Goal: Communication & Community: Share content

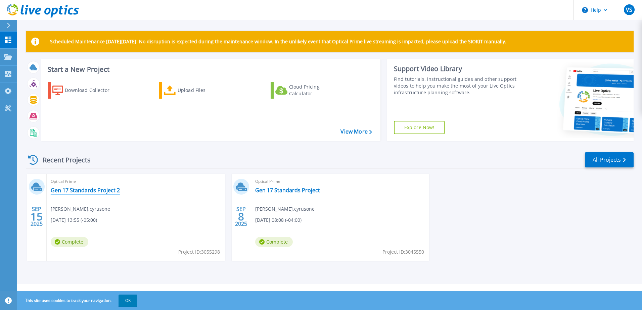
click at [101, 191] on link "Gen 17 Standards Project 2" at bounding box center [85, 190] width 69 height 7
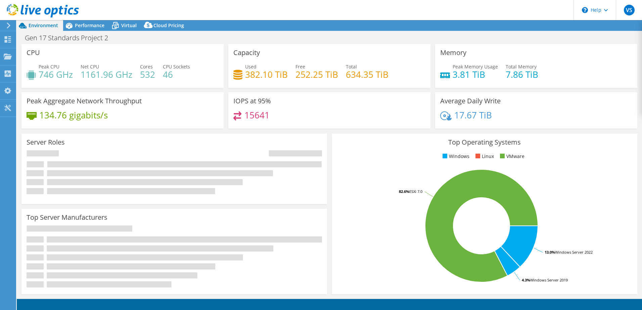
select select "USD"
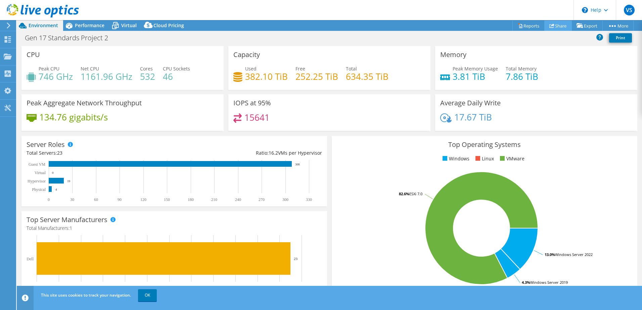
click at [551, 25] on link "Share" at bounding box center [558, 25] width 28 height 10
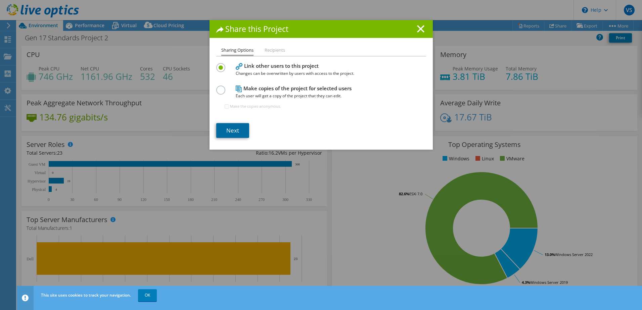
click at [230, 129] on link "Next" at bounding box center [232, 130] width 33 height 15
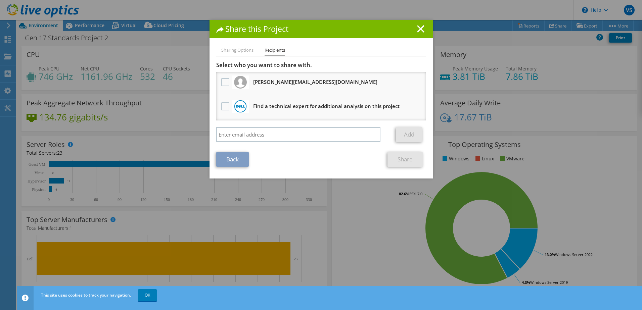
click at [221, 76] on div at bounding box center [225, 83] width 11 height 14
click at [223, 81] on label at bounding box center [226, 82] width 10 height 8
click at [0, 0] on input "checkbox" at bounding box center [0, 0] width 0 height 0
click at [404, 161] on link "Share" at bounding box center [405, 159] width 35 height 15
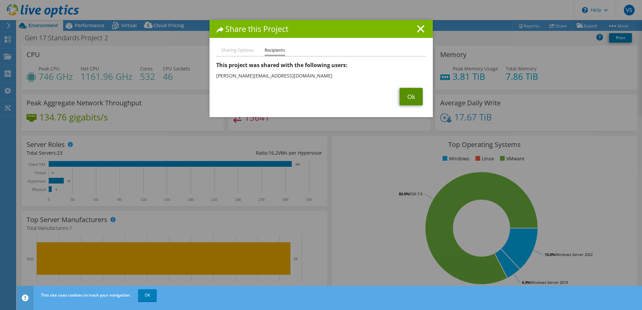
click at [404, 97] on link "Ok" at bounding box center [411, 96] width 23 height 17
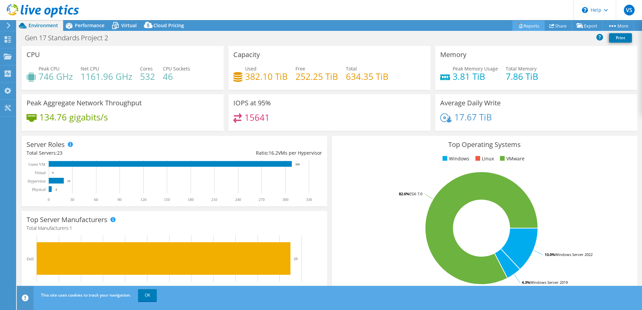
click at [520, 26] on link "Reports" at bounding box center [529, 25] width 32 height 10
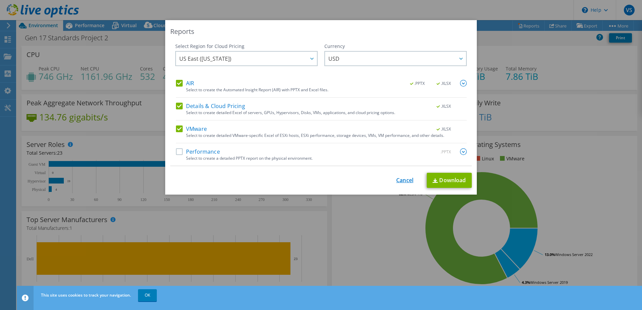
click at [405, 180] on link "Cancel" at bounding box center [404, 180] width 17 height 6
